Goal: Task Accomplishment & Management: Use online tool/utility

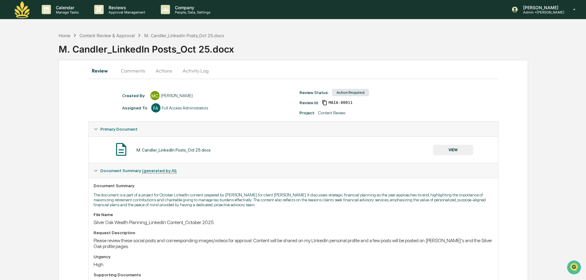
click at [453, 148] on button "VIEW" at bounding box center [453, 150] width 40 height 10
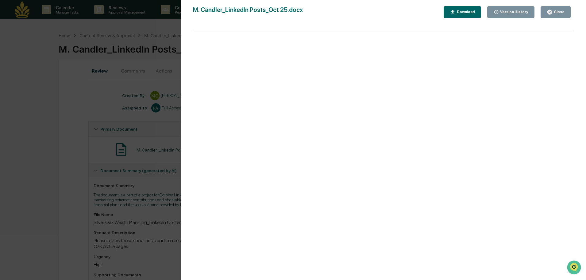
drag, startPoint x: 553, startPoint y: 10, endPoint x: 512, endPoint y: 19, distance: 42.1
click at [553, 10] on icon "button" at bounding box center [550, 12] width 6 height 6
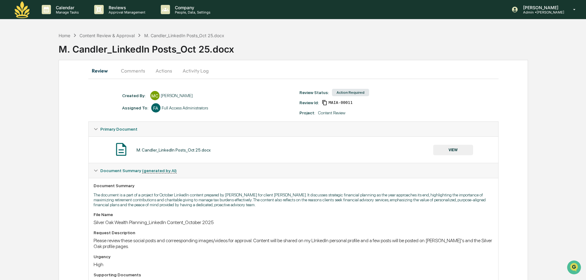
click at [159, 68] on button "Actions" at bounding box center [164, 70] width 28 height 15
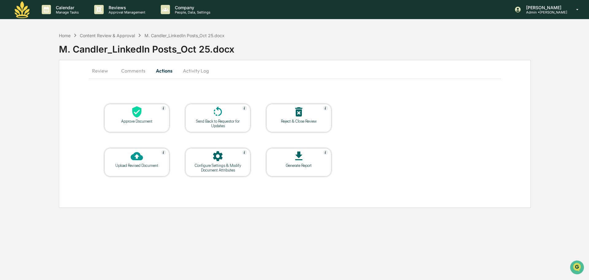
click at [150, 125] on div "Approve Document" at bounding box center [136, 118] width 65 height 28
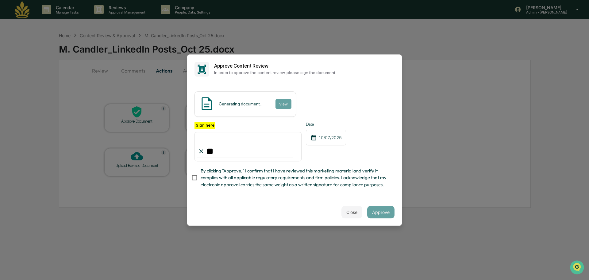
type input "*"
type input "**********"
click at [385, 215] on button "Approve" at bounding box center [380, 212] width 27 height 12
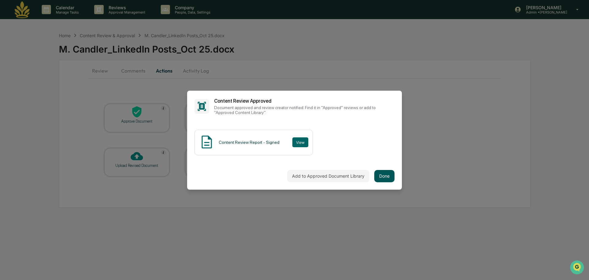
click at [377, 173] on button "Done" at bounding box center [385, 176] width 20 height 12
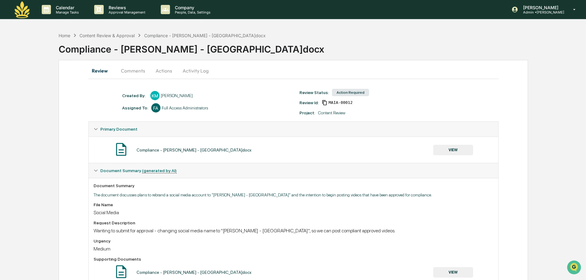
click at [460, 147] on button "VIEW" at bounding box center [453, 150] width 40 height 10
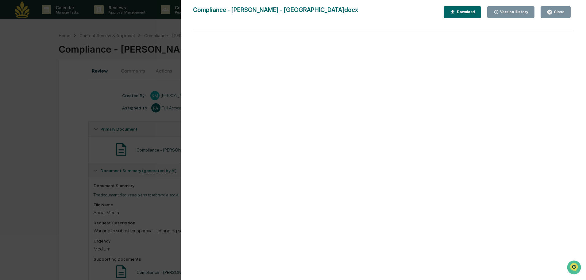
click at [558, 8] on button "Close" at bounding box center [556, 12] width 30 height 12
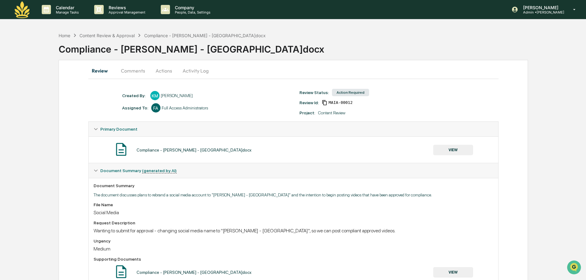
click at [196, 68] on button "Activity Log" at bounding box center [196, 70] width 36 height 15
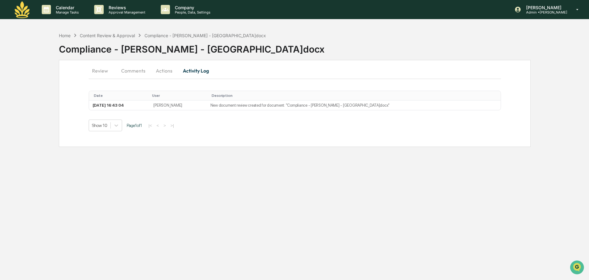
click at [161, 68] on button "Actions" at bounding box center [164, 70] width 28 height 15
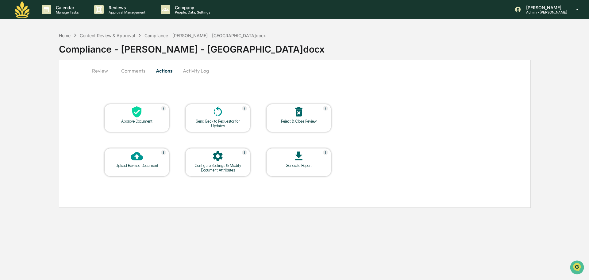
click at [148, 115] on div at bounding box center [136, 112] width 61 height 13
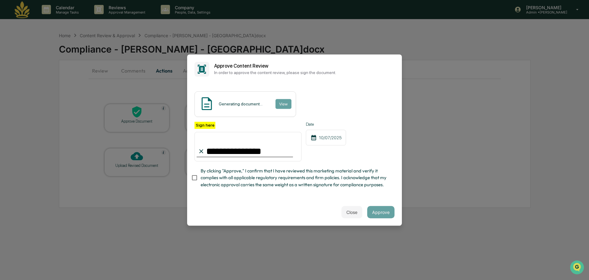
type input "**********"
click at [251, 91] on div "Content Review Report View" at bounding box center [245, 103] width 101 height 25
click at [376, 212] on button "Approve" at bounding box center [380, 212] width 27 height 12
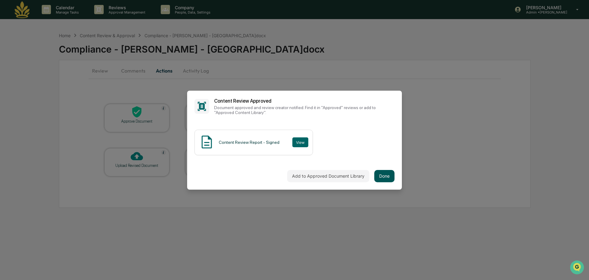
click at [384, 173] on button "Done" at bounding box center [385, 176] width 20 height 12
